Goal: Task Accomplishment & Management: Manage account settings

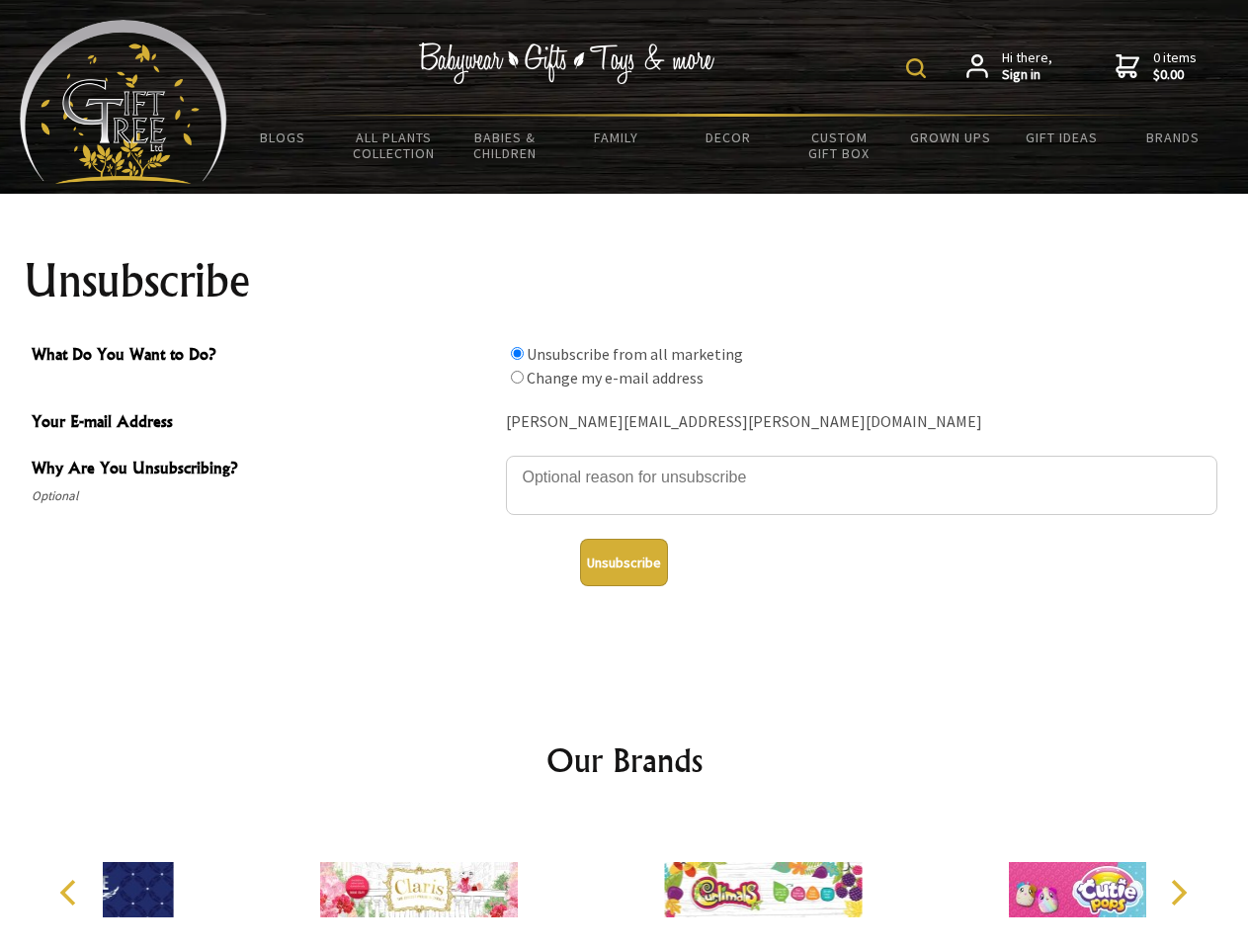
click at [919, 68] on img at bounding box center [916, 68] width 20 height 20
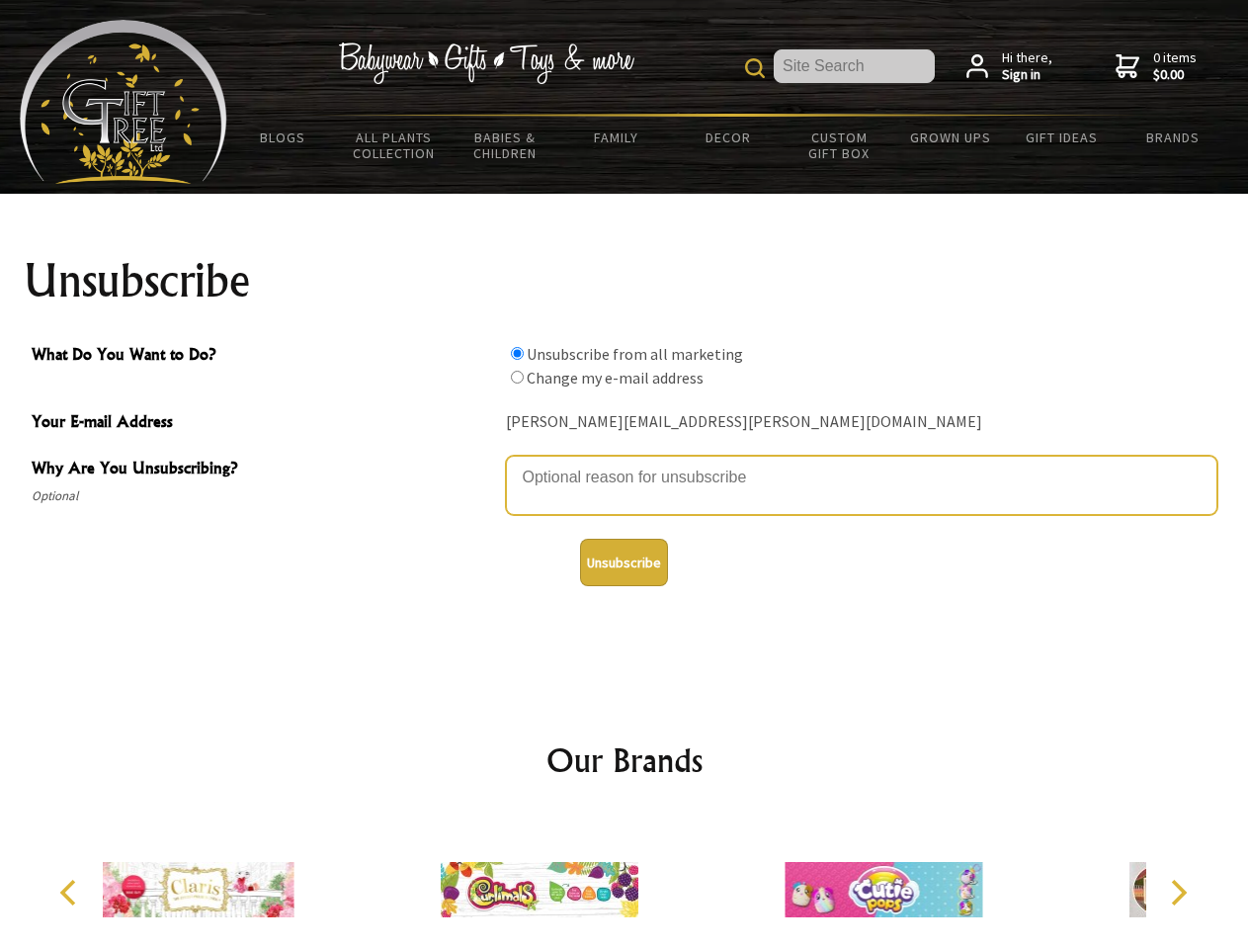
click at [625, 463] on textarea "Why Are You Unsubscribing?" at bounding box center [862, 485] width 712 height 59
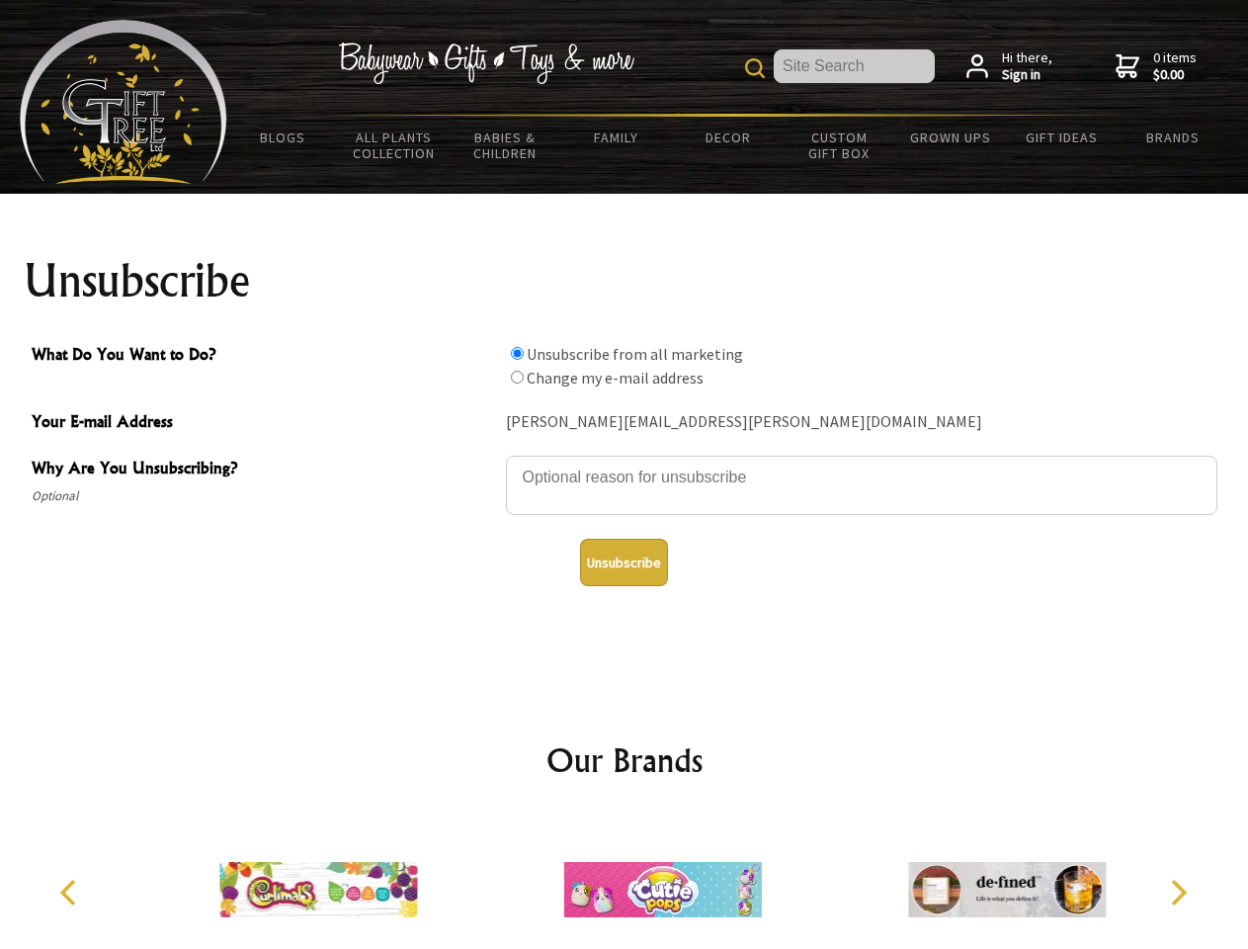
click at [517, 353] on input "What Do You Want to Do?" at bounding box center [517, 353] width 13 height 13
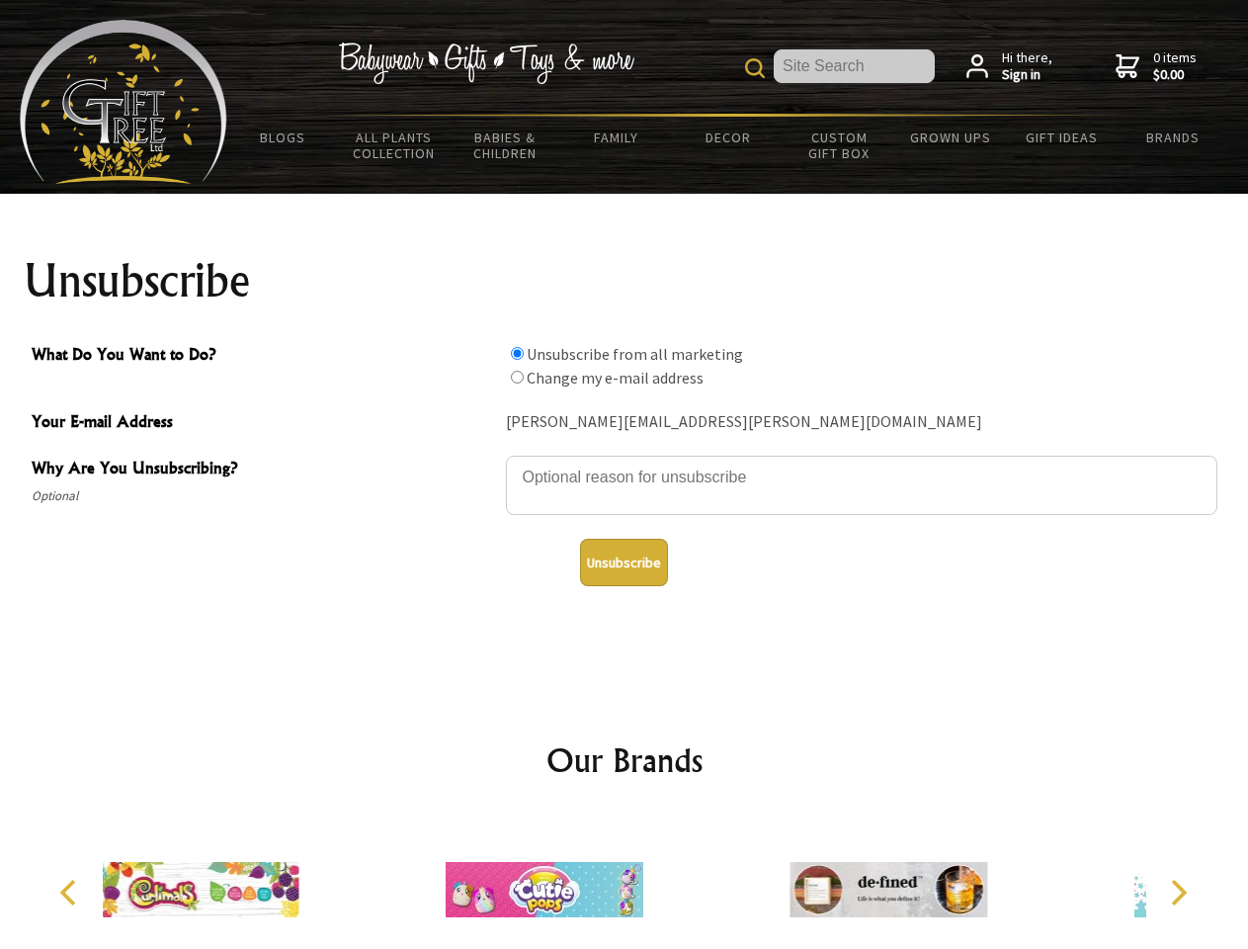
click at [517, 377] on input "What Do You Want to Do?" at bounding box center [517, 377] width 13 height 13
radio input "true"
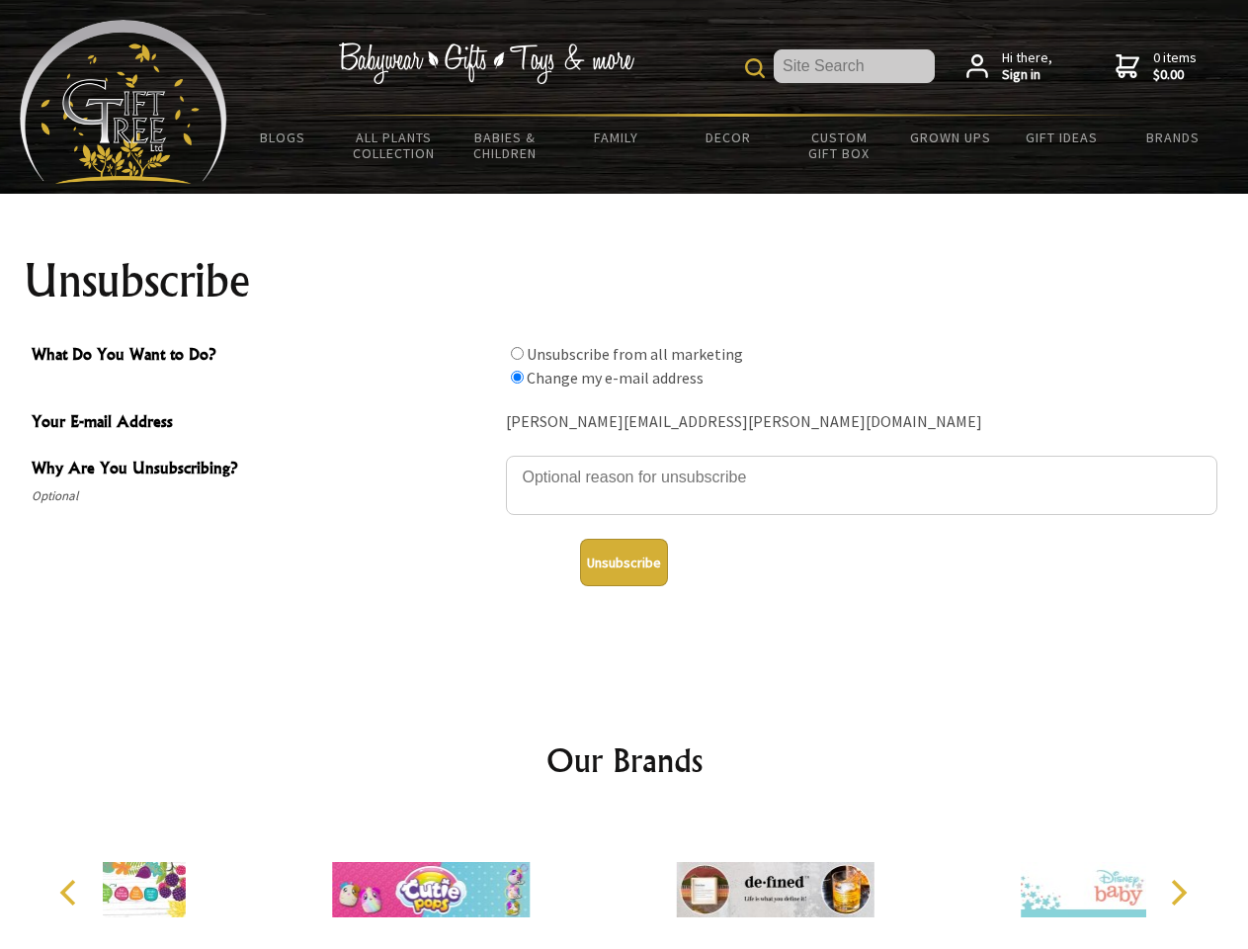
click at [624, 562] on button "Unsubscribe" at bounding box center [624, 562] width 88 height 47
click at [625, 882] on div at bounding box center [775, 892] width 344 height 154
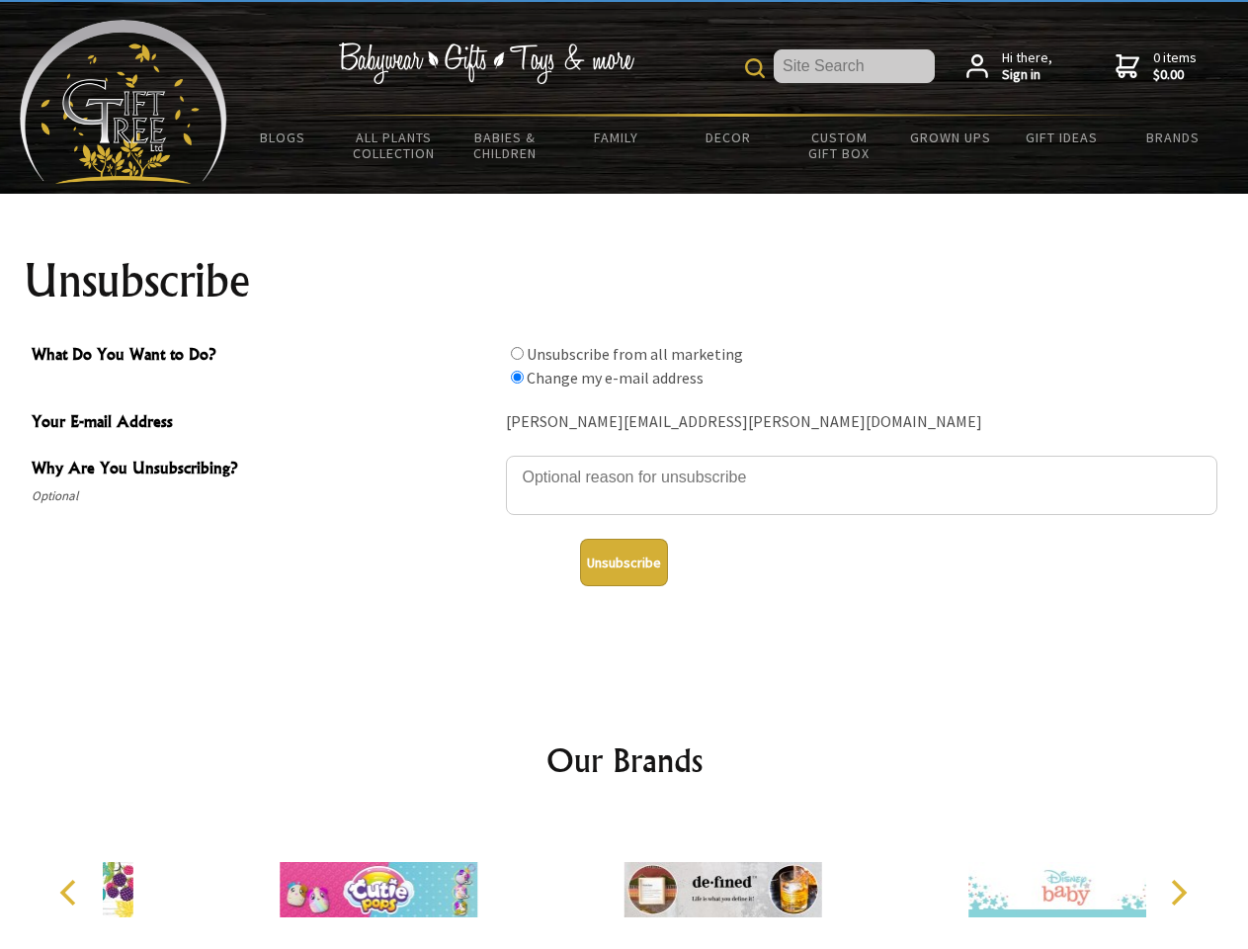
click at [71, 892] on icon "Previous" at bounding box center [70, 893] width 26 height 26
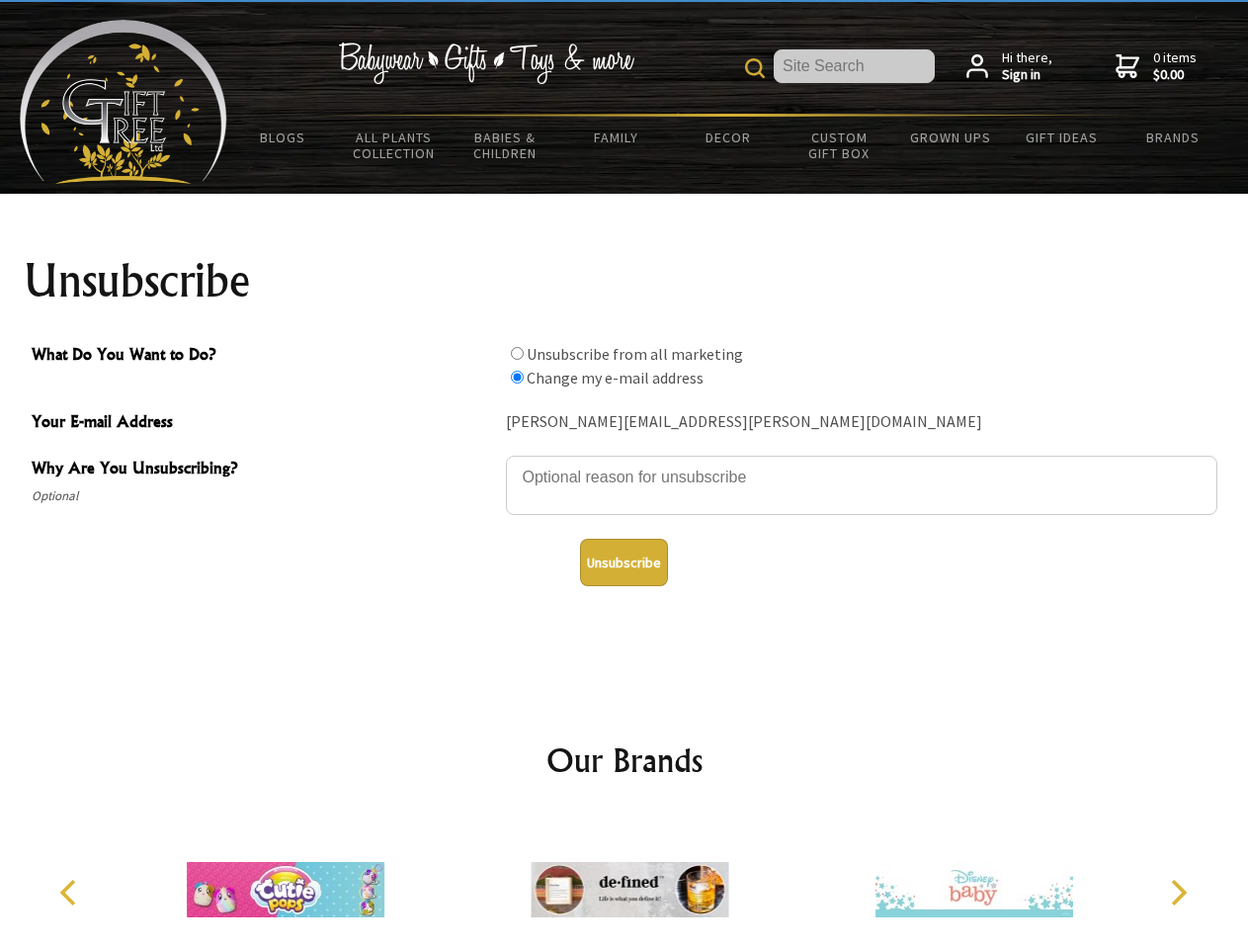
click at [1178, 892] on icon "Next" at bounding box center [1177, 893] width 26 height 26
